Goal: Navigation & Orientation: Go to known website

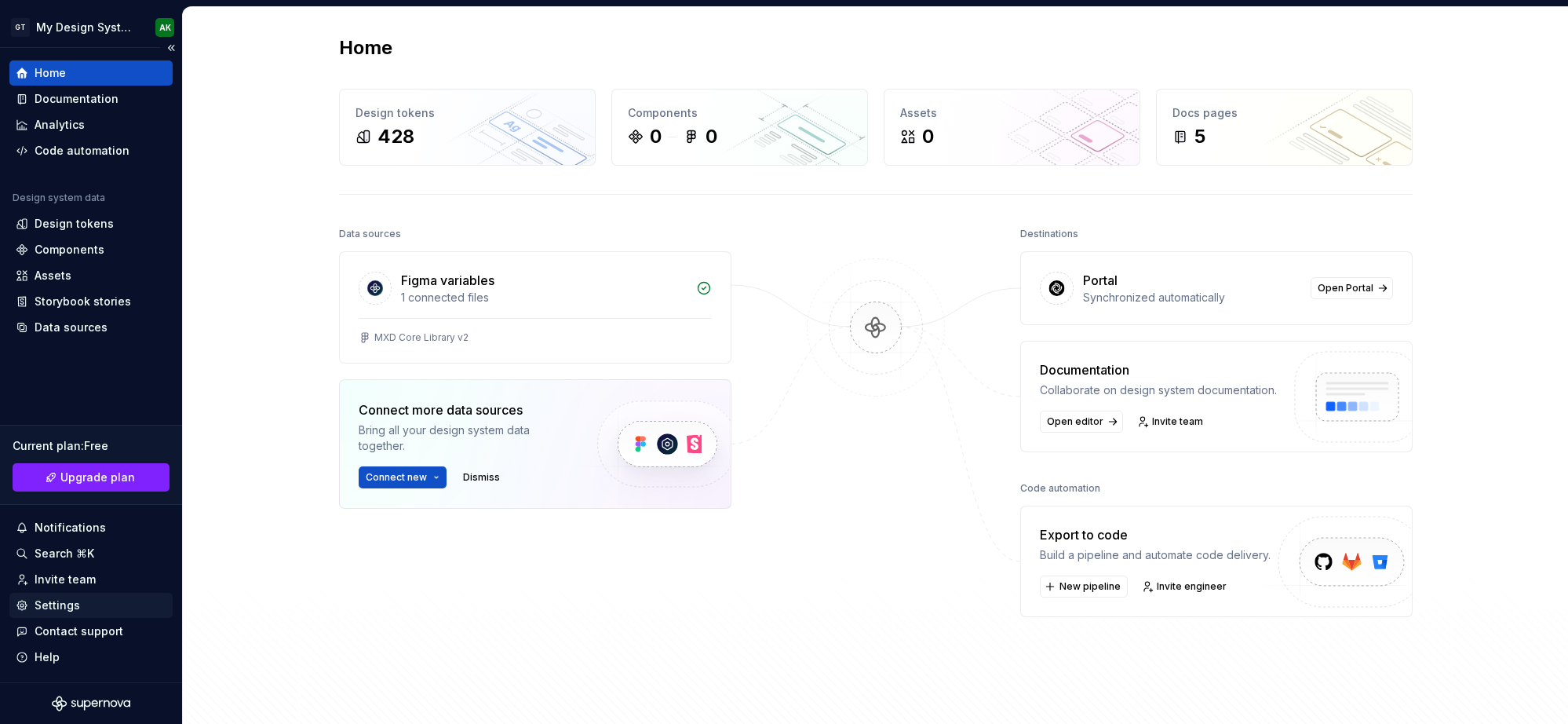
click at [66, 599] on div "Settings" at bounding box center [57, 605] width 46 height 16
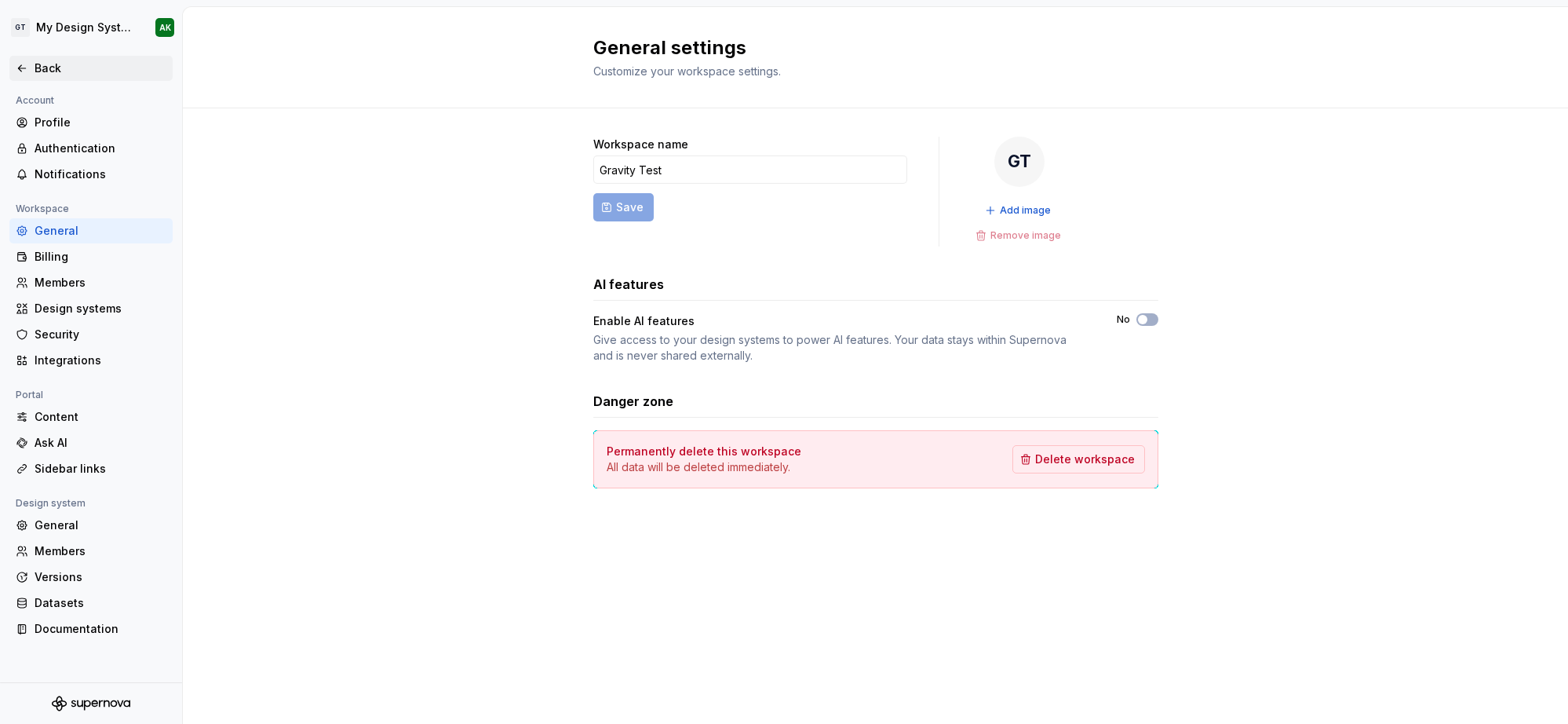
click at [17, 62] on icon at bounding box center [21, 67] width 12 height 12
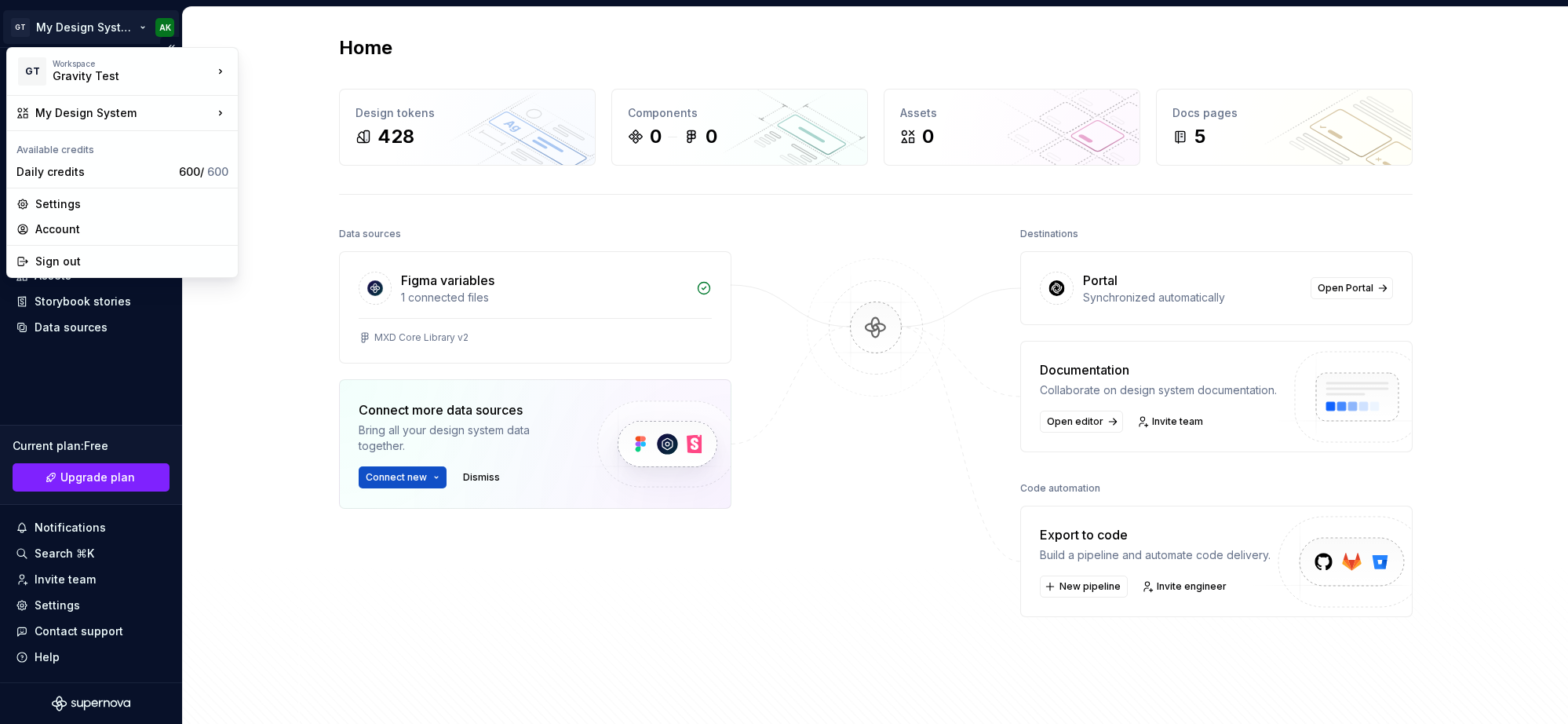
click at [85, 31] on html "GT My Design System AK Home Documentation Analytics Code automation Design syst…" at bounding box center [784, 362] width 1568 height 724
click at [282, 89] on div "[PERSON_NAME]" at bounding box center [314, 93] width 102 height 16
